Goal: Transaction & Acquisition: Book appointment/travel/reservation

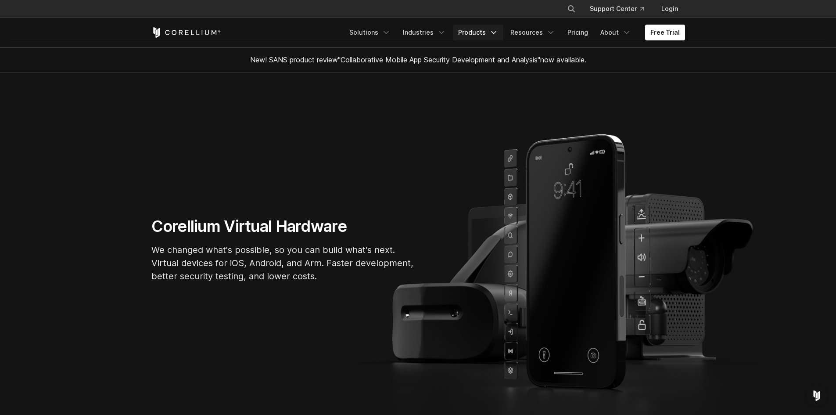
click at [496, 30] on icon "Navigation Menu" at bounding box center [493, 32] width 9 height 9
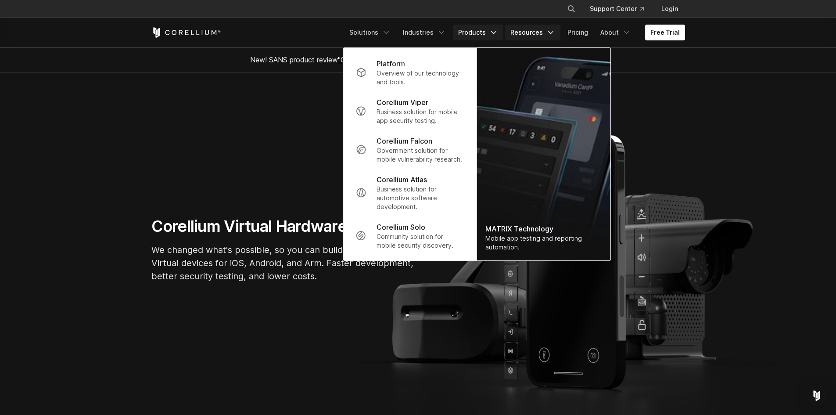
click at [544, 36] on link "Resources" at bounding box center [532, 33] width 55 height 16
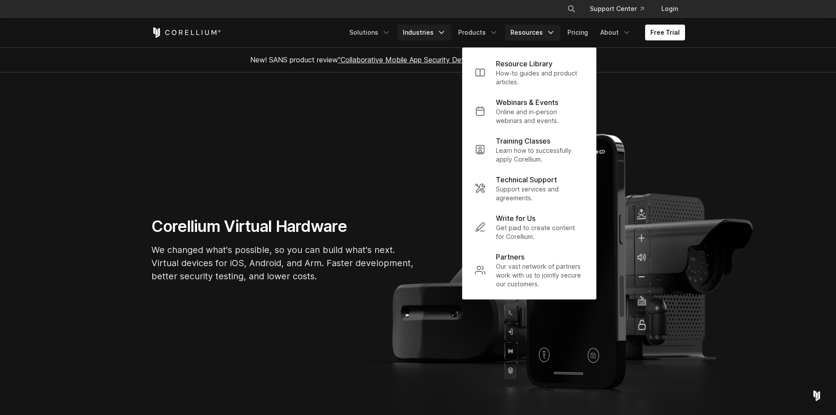
click at [444, 35] on icon "Navigation Menu" at bounding box center [441, 32] width 9 height 9
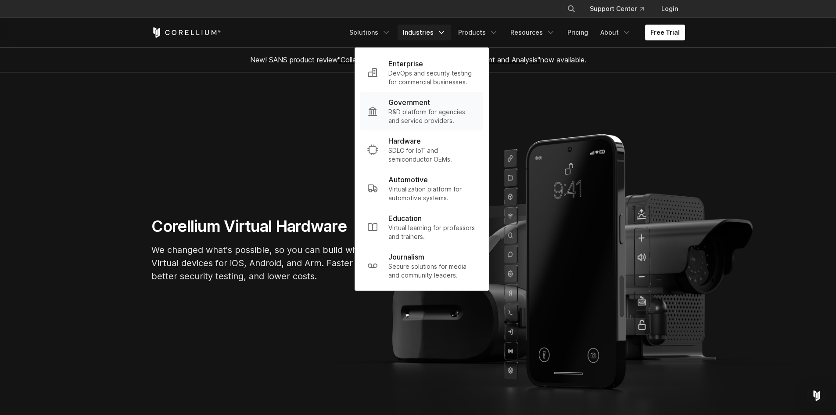
click at [435, 114] on p "R&D platform for agencies and service providers." at bounding box center [433, 117] width 88 height 18
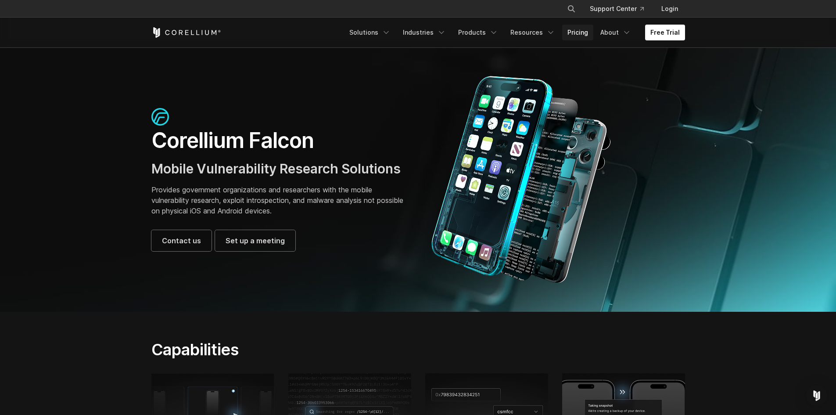
click at [585, 34] on link "Pricing" at bounding box center [577, 33] width 31 height 16
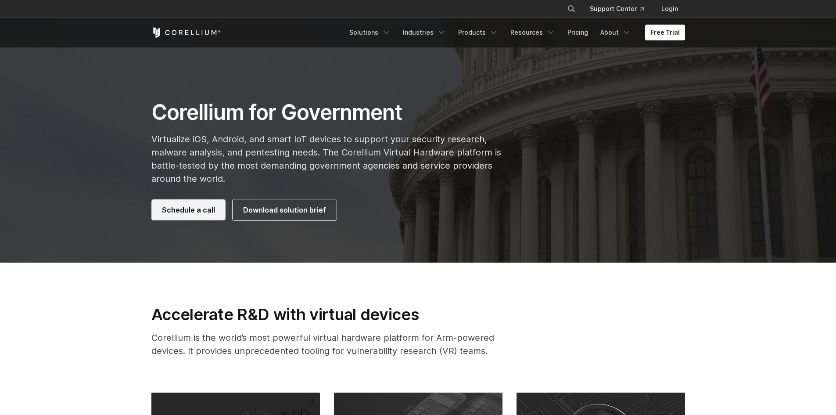
click at [190, 202] on link "Schedule a call" at bounding box center [188, 209] width 74 height 21
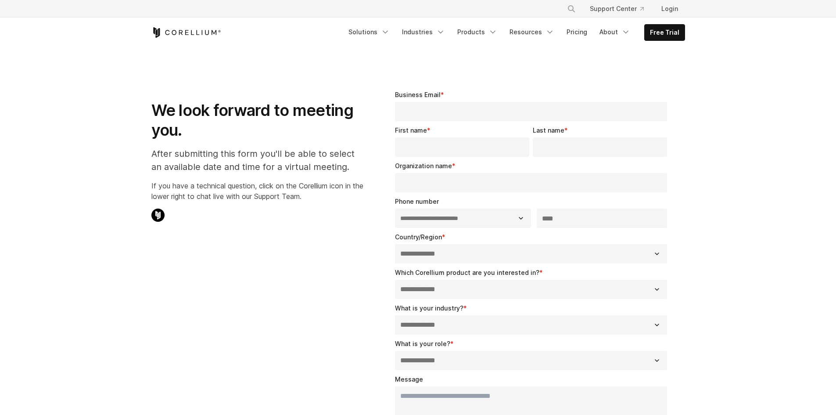
select select "**"
click at [466, 113] on input "Business Email *" at bounding box center [531, 111] width 273 height 19
drag, startPoint x: 777, startPoint y: 126, endPoint x: 701, endPoint y: 101, distance: 80.9
click at [775, 126] on section "**********" at bounding box center [418, 306] width 836 height 516
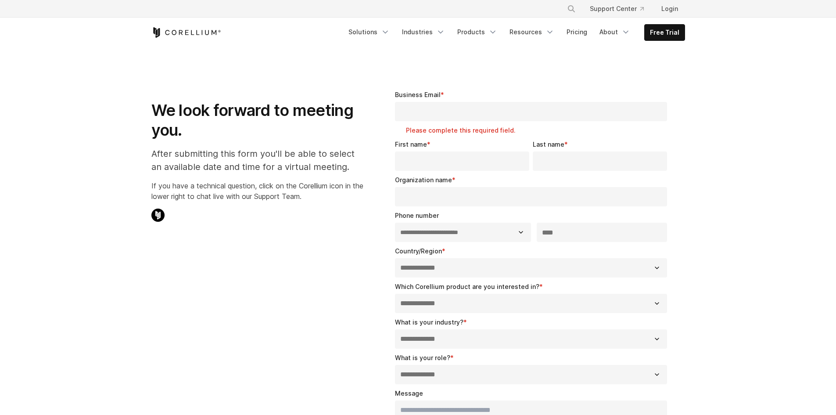
click at [474, 114] on input "Business Email *" at bounding box center [531, 111] width 273 height 19
type input "**********"
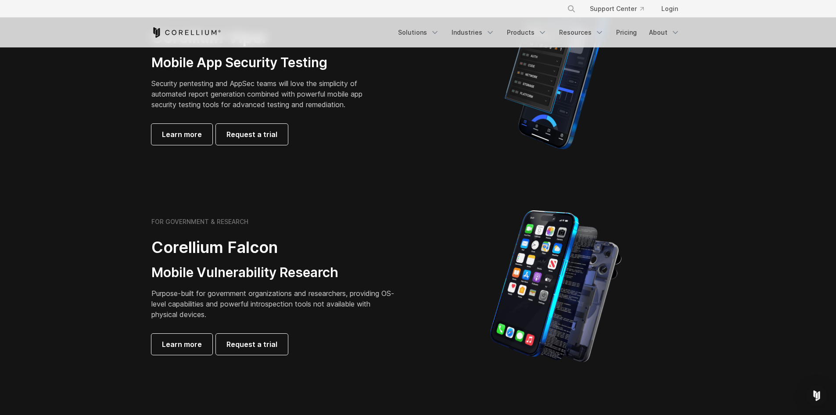
scroll to position [132, 0]
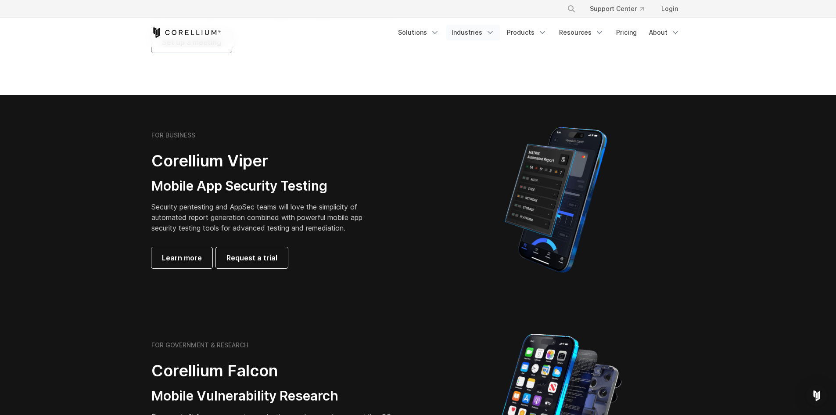
click at [493, 30] on icon "Navigation Menu" at bounding box center [490, 32] width 9 height 9
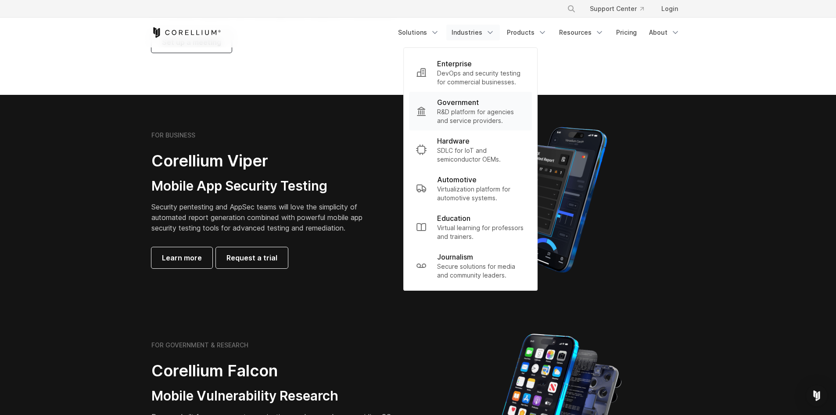
click at [469, 109] on p "R&D platform for agencies and service providers." at bounding box center [481, 117] width 88 height 18
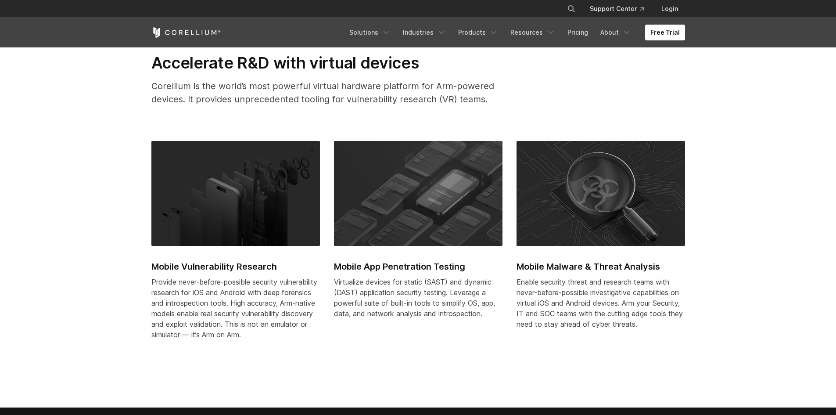
scroll to position [384, 0]
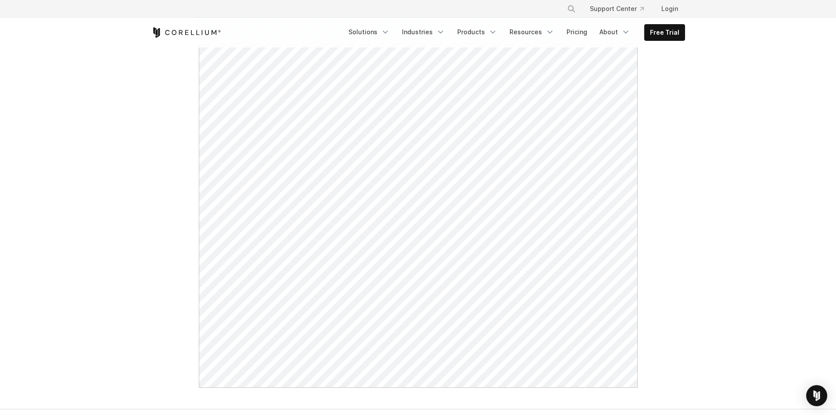
scroll to position [307, 0]
